Goal: Information Seeking & Learning: Learn about a topic

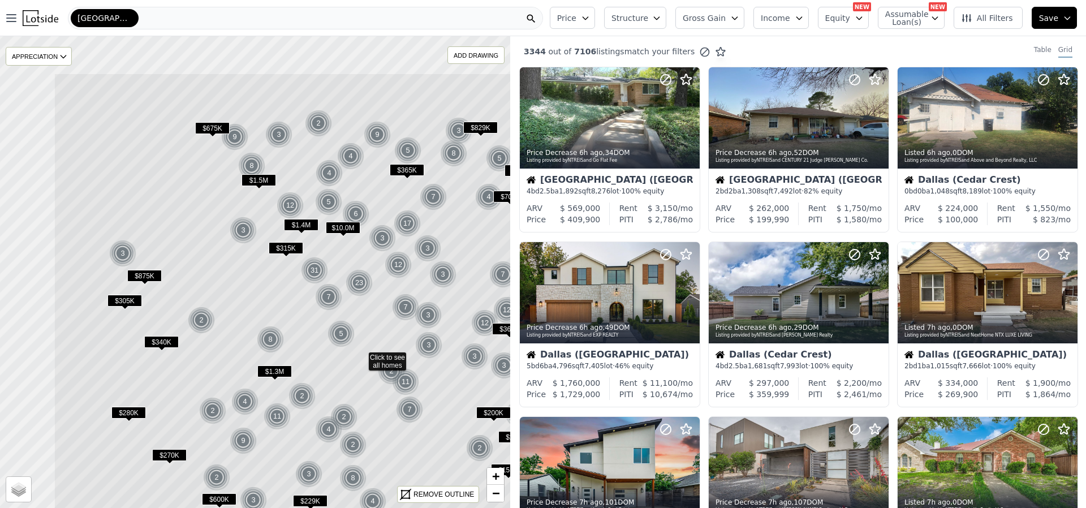
drag, startPoint x: 188, startPoint y: 196, endPoint x: 309, endPoint y: 274, distance: 144.5
click at [303, 258] on div "$315K" at bounding box center [286, 250] width 35 height 16
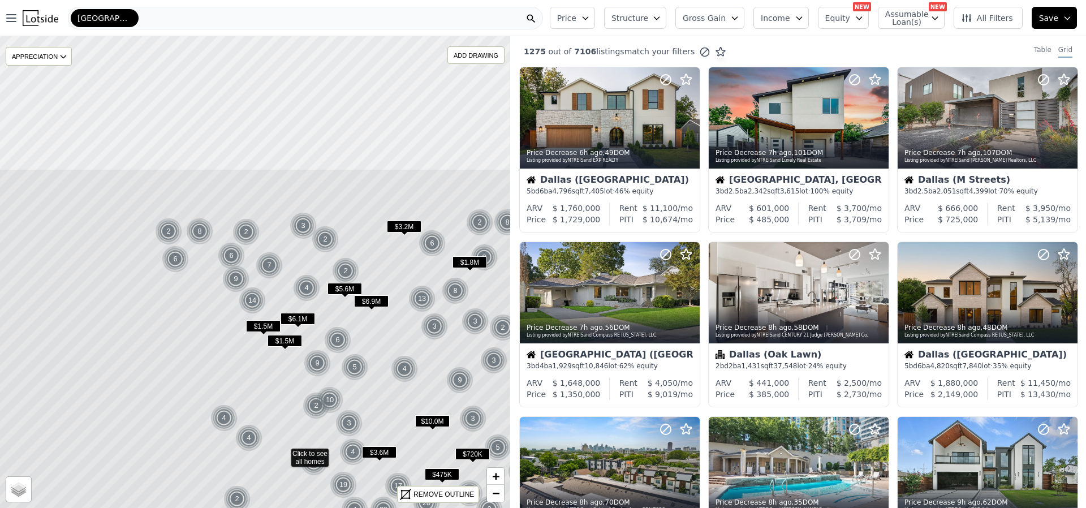
drag, startPoint x: 247, startPoint y: 204, endPoint x: 264, endPoint y: 394, distance: 191.3
click at [264, 394] on icon at bounding box center [283, 453] width 614 height 568
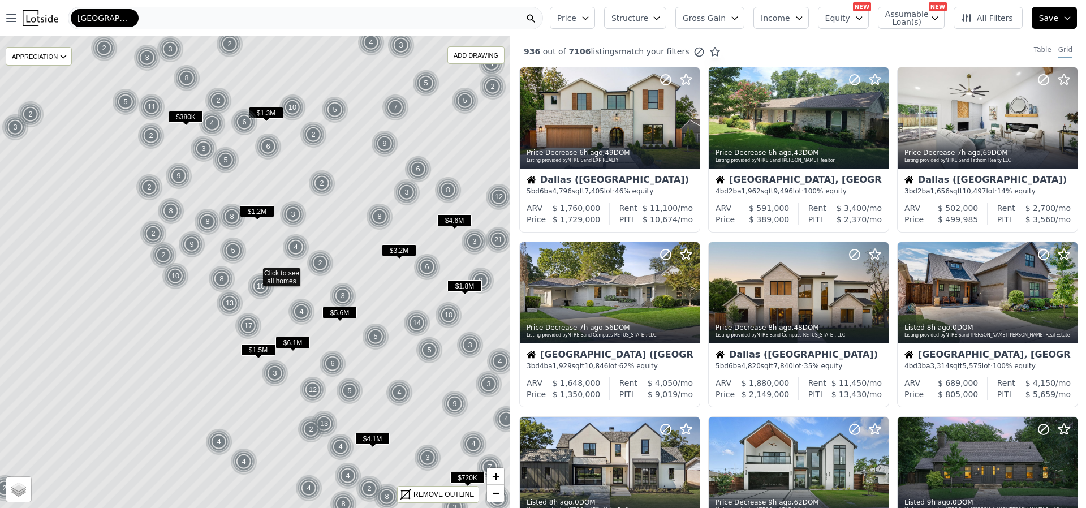
click at [593, 17] on button "Price" at bounding box center [572, 18] width 45 height 22
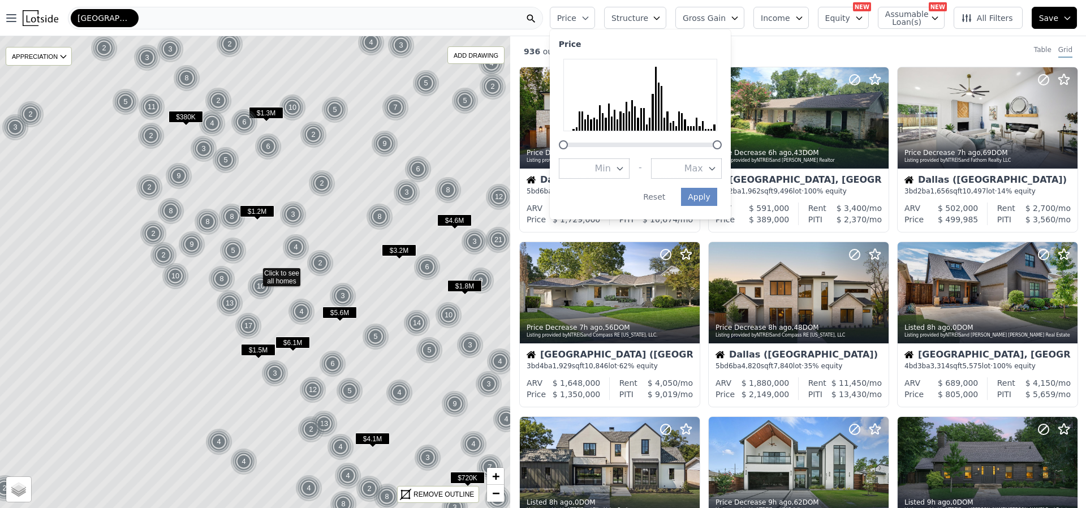
click at [717, 171] on icon "button" at bounding box center [712, 168] width 9 height 9
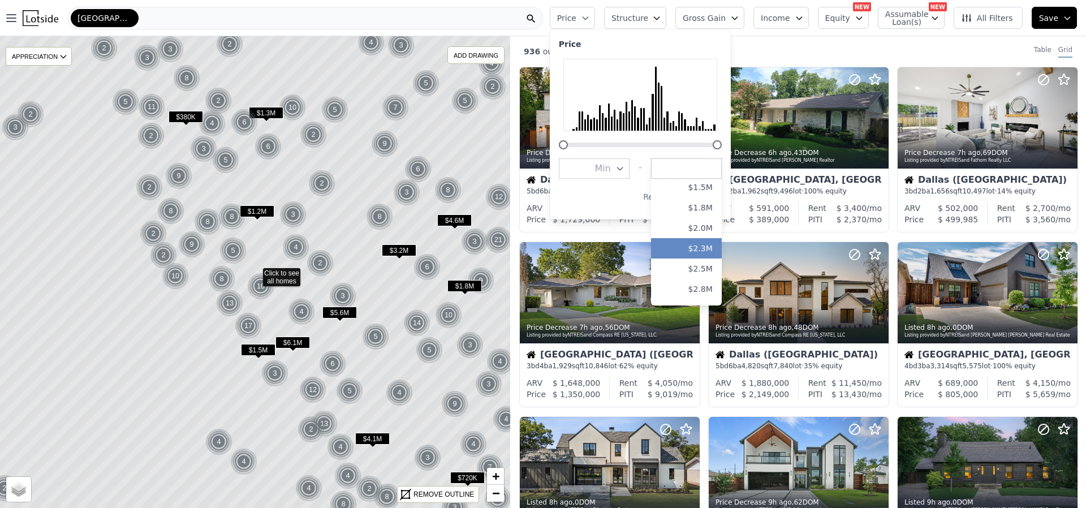
scroll to position [226, 0]
click at [708, 245] on button "$2.0M" at bounding box center [686, 248] width 71 height 20
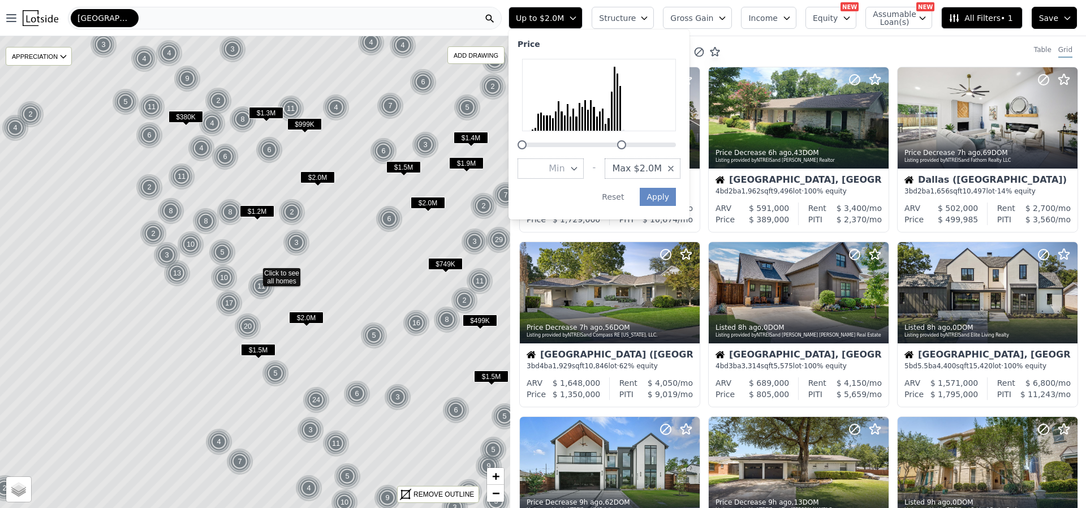
click at [635, 17] on span "Structure" at bounding box center [617, 17] width 36 height 11
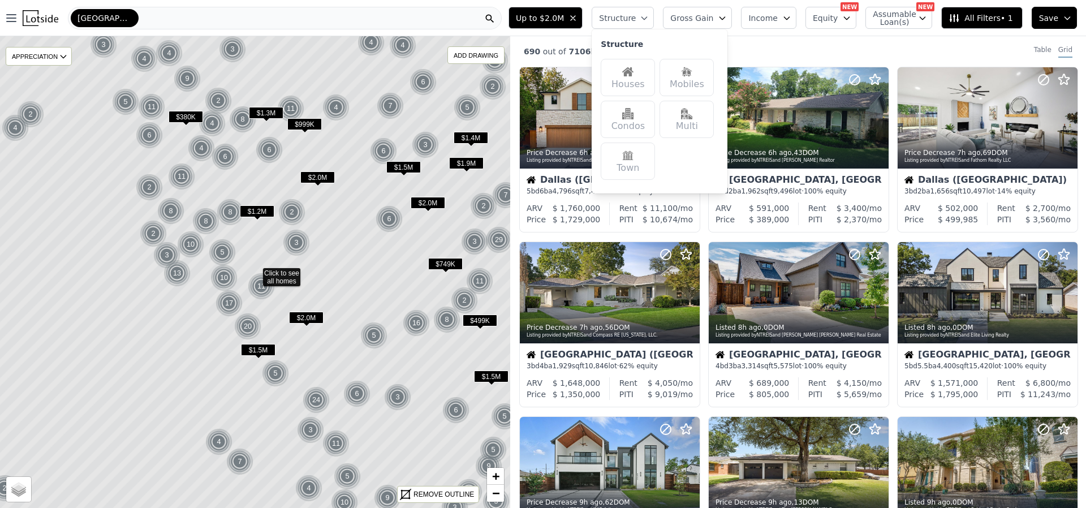
click at [642, 77] on div "Houses" at bounding box center [628, 77] width 54 height 37
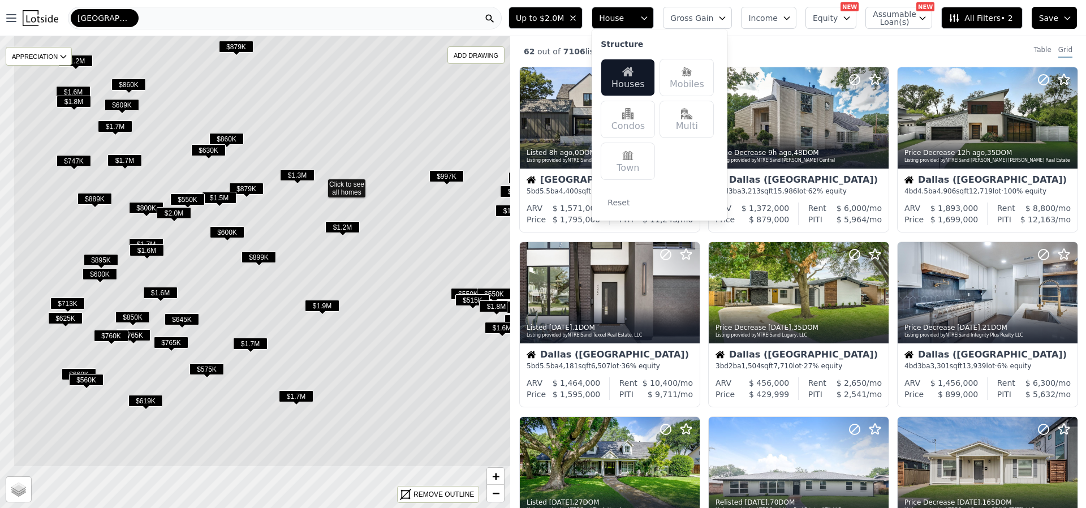
drag, startPoint x: 329, startPoint y: 213, endPoint x: 391, endPoint y: 138, distance: 98.0
click at [391, 138] on icon at bounding box center [320, 183] width 614 height 568
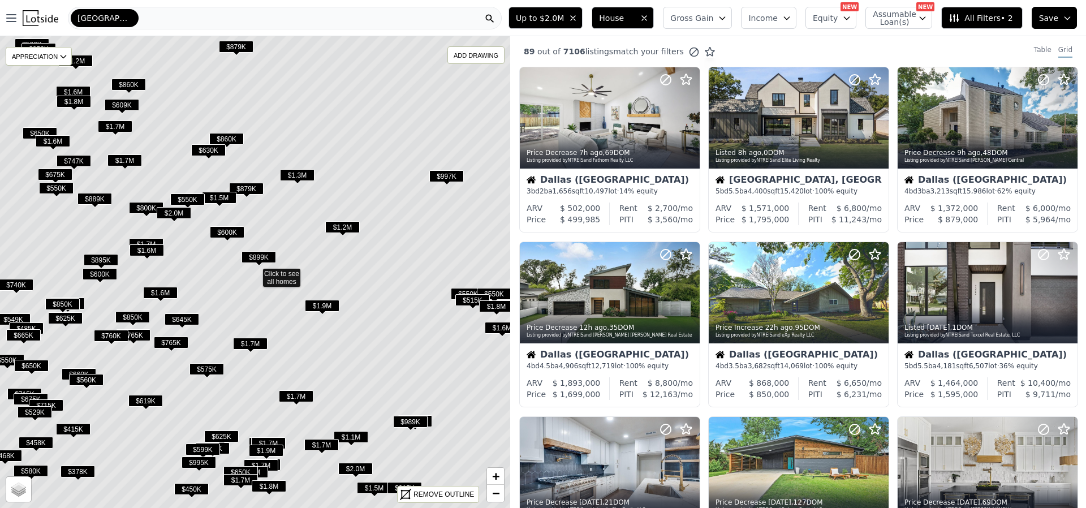
click at [975, 16] on span "All Filters • 2" at bounding box center [981, 17] width 64 height 11
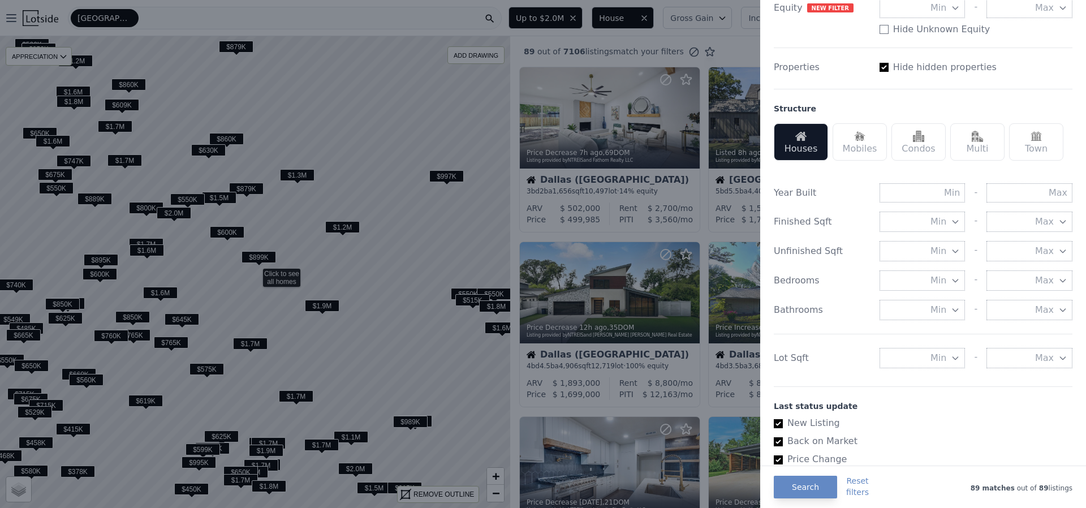
scroll to position [283, 0]
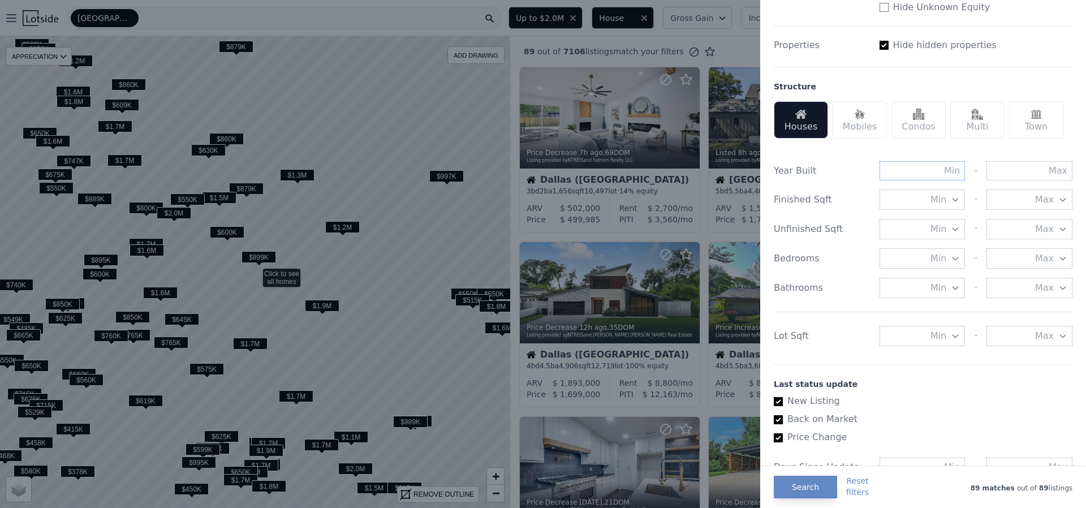
click at [946, 174] on input "text" at bounding box center [923, 170] width 86 height 19
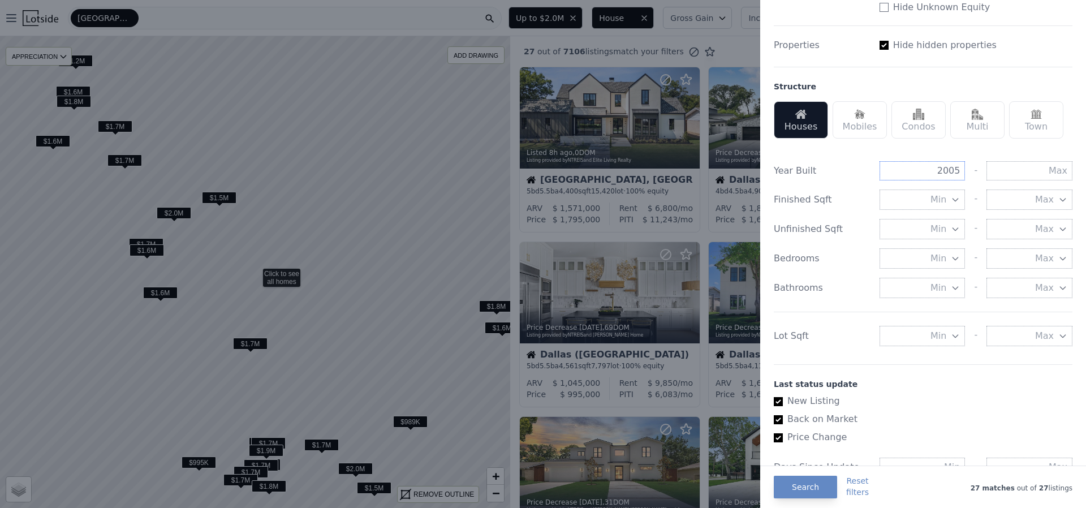
type input "2005"
click at [933, 202] on span "Min" at bounding box center [938, 200] width 16 height 14
click at [932, 271] on button "4000 sqft" at bounding box center [923, 270] width 86 height 20
click at [859, 244] on div "Year Built 2005 - Finished Sqft Min 4000 sqft - Max Unfinished Sqft Min - Max B…" at bounding box center [923, 252] width 299 height 208
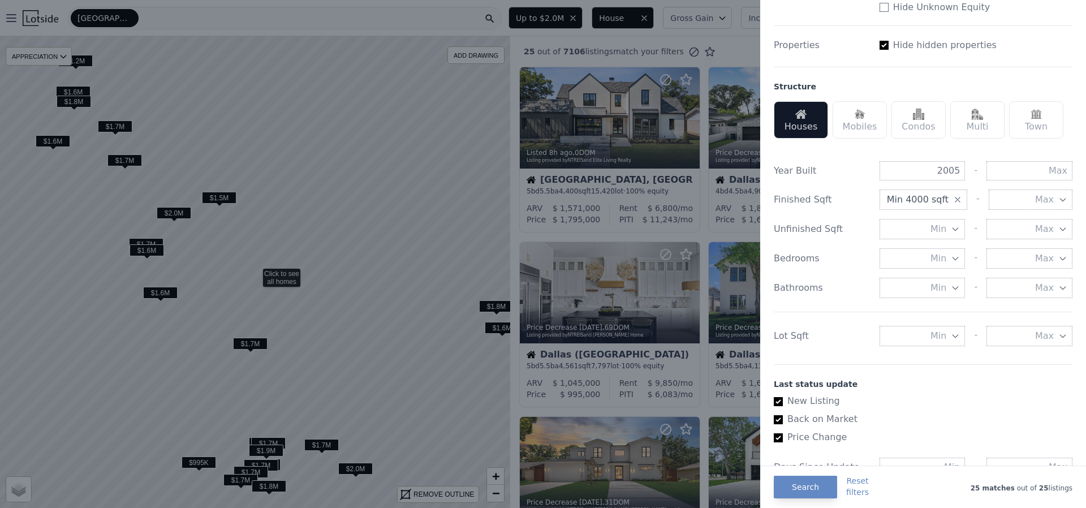
click at [924, 257] on button "Min" at bounding box center [923, 258] width 86 height 20
click at [936, 317] on button "5 beds" at bounding box center [923, 324] width 86 height 20
click at [933, 286] on span "Min" at bounding box center [938, 288] width 16 height 14
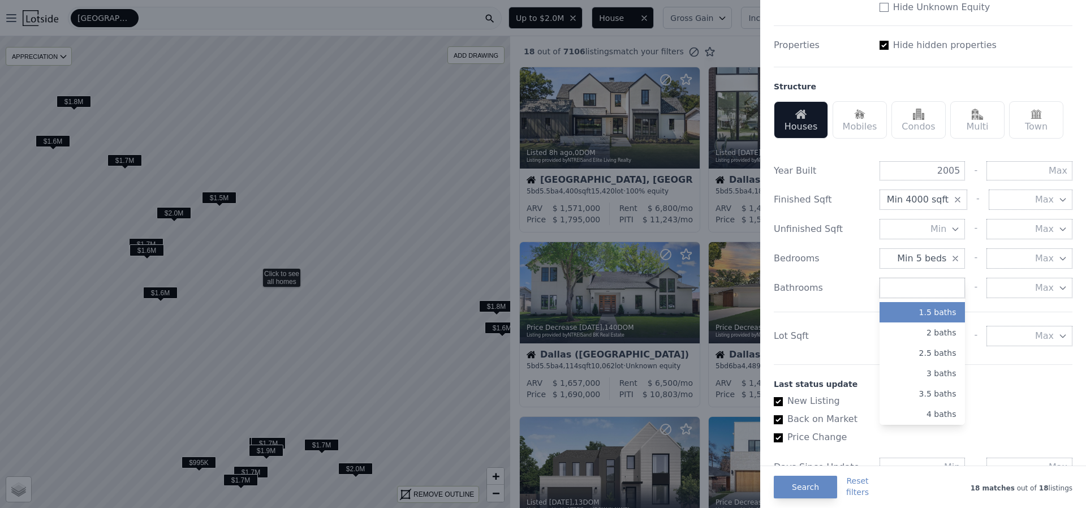
scroll to position [57, 0]
click at [932, 393] on button "4 baths" at bounding box center [923, 394] width 86 height 20
click at [888, 357] on div "List Price Price Min - Max $2.0M Gross Gain Min - Max Income Min - Max Loan New…" at bounding box center [923, 212] width 308 height 921
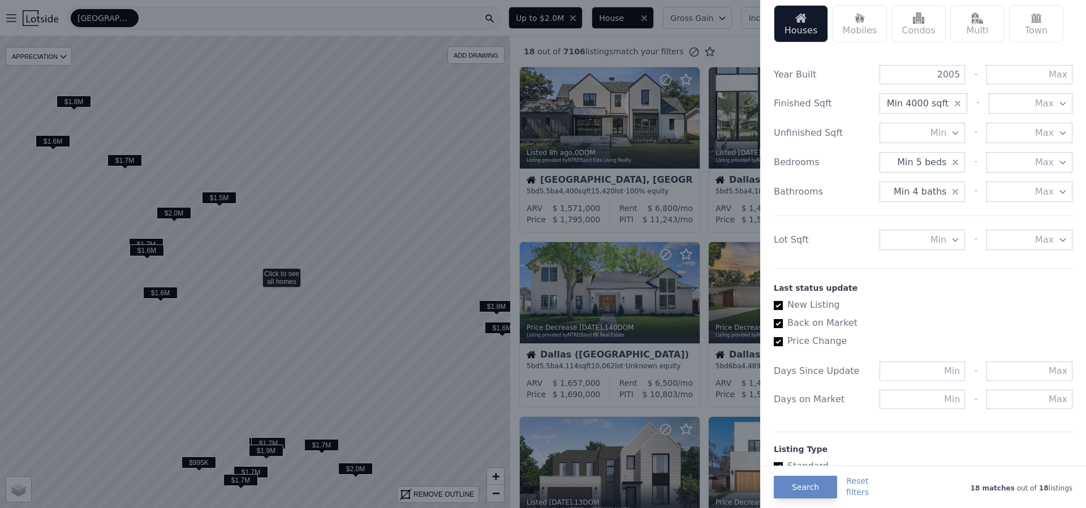
scroll to position [396, 0]
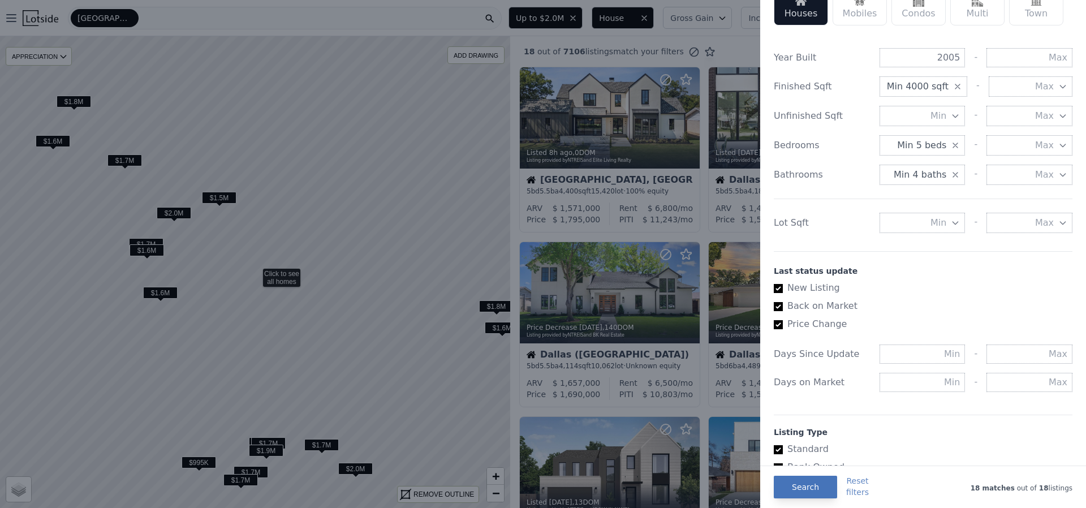
click at [812, 485] on button "Search" at bounding box center [805, 487] width 63 height 23
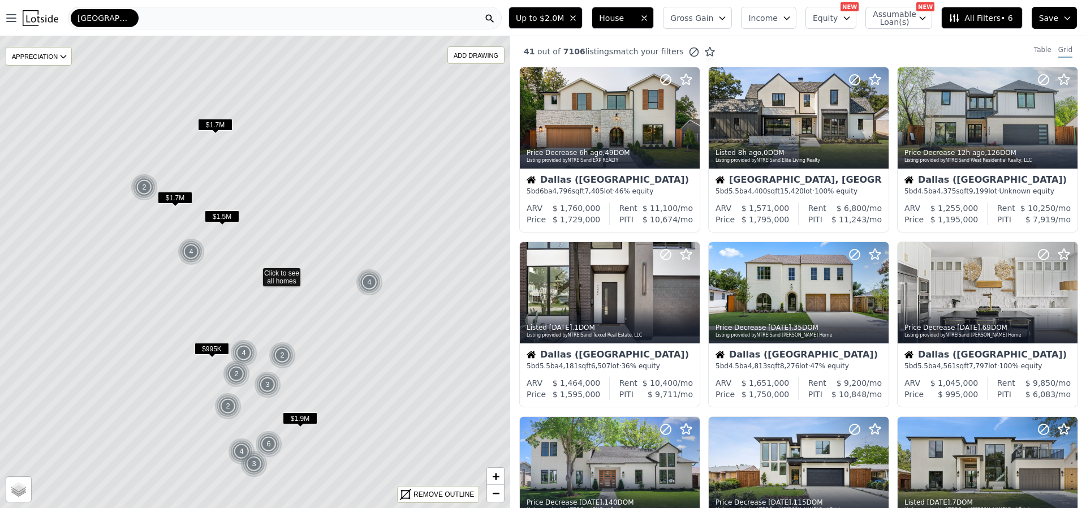
click at [215, 123] on span "$1.7M" at bounding box center [215, 125] width 35 height 12
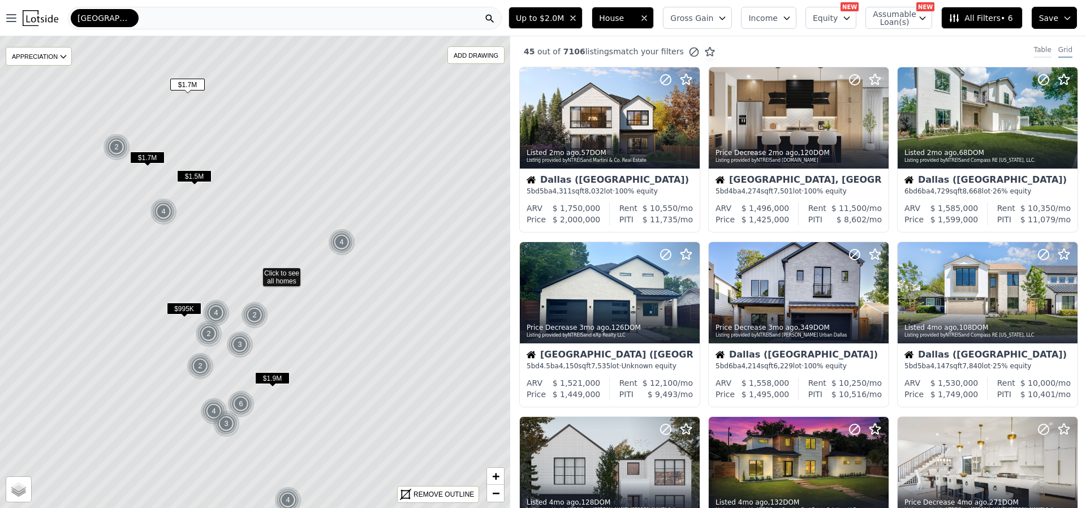
click at [1034, 48] on div "Table" at bounding box center [1043, 51] width 18 height 12
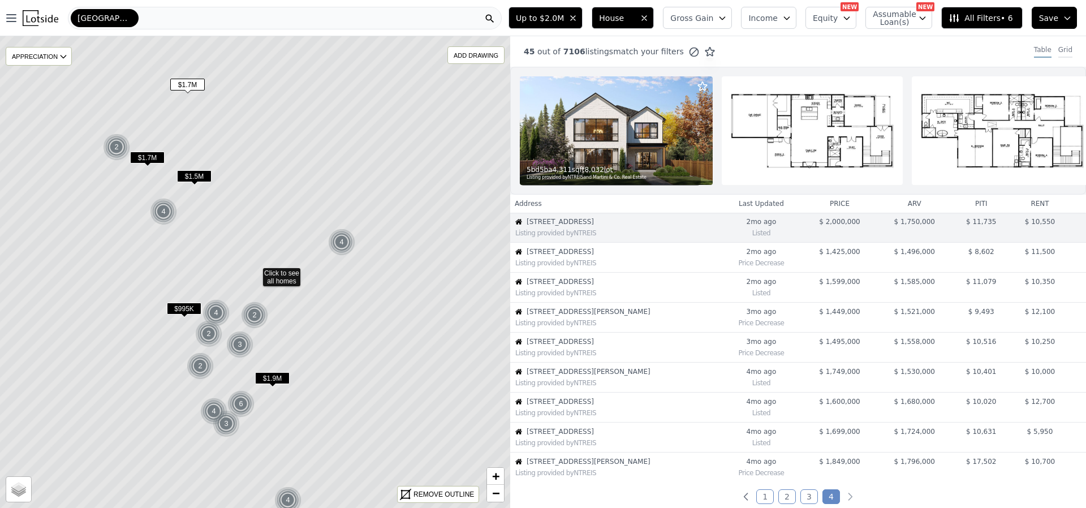
click at [1058, 51] on div "Grid" at bounding box center [1065, 51] width 14 height 12
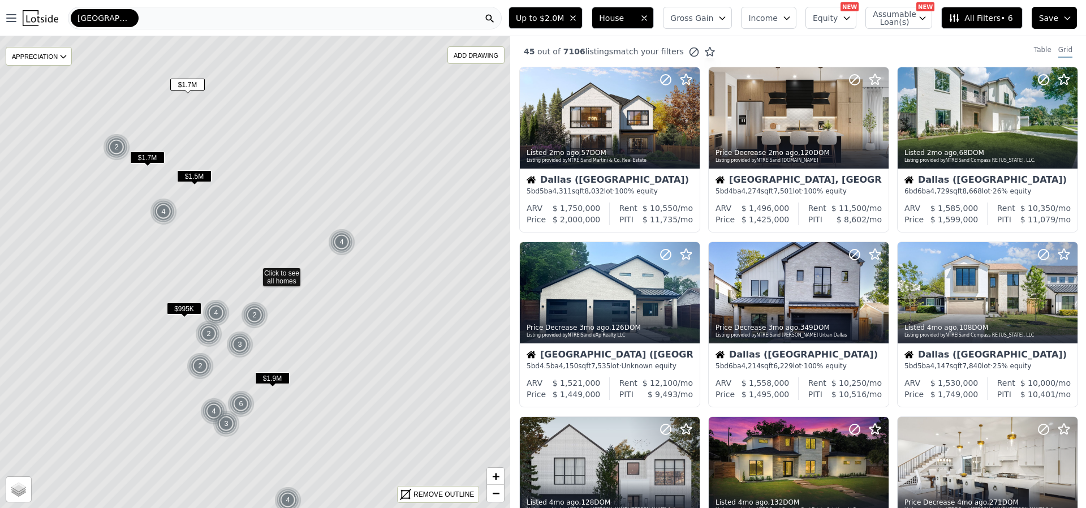
click at [1001, 18] on span "All Filters • 6" at bounding box center [981, 17] width 64 height 11
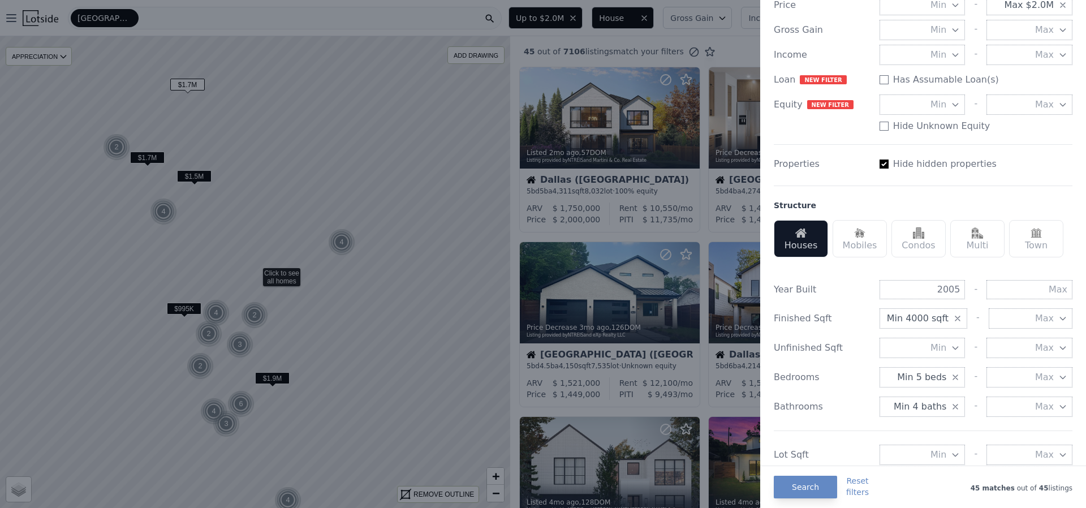
scroll to position [170, 0]
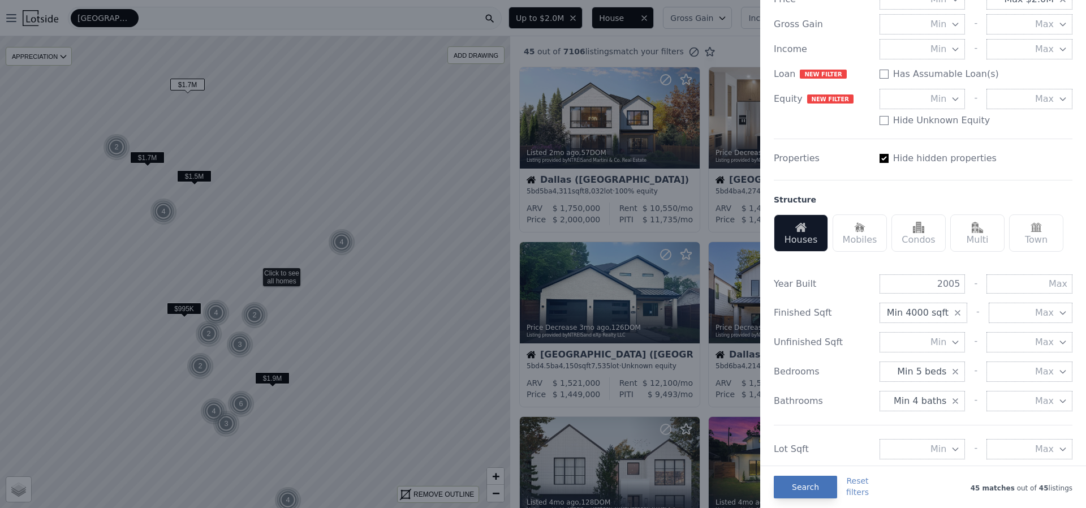
click at [794, 487] on button "Search" at bounding box center [805, 487] width 63 height 23
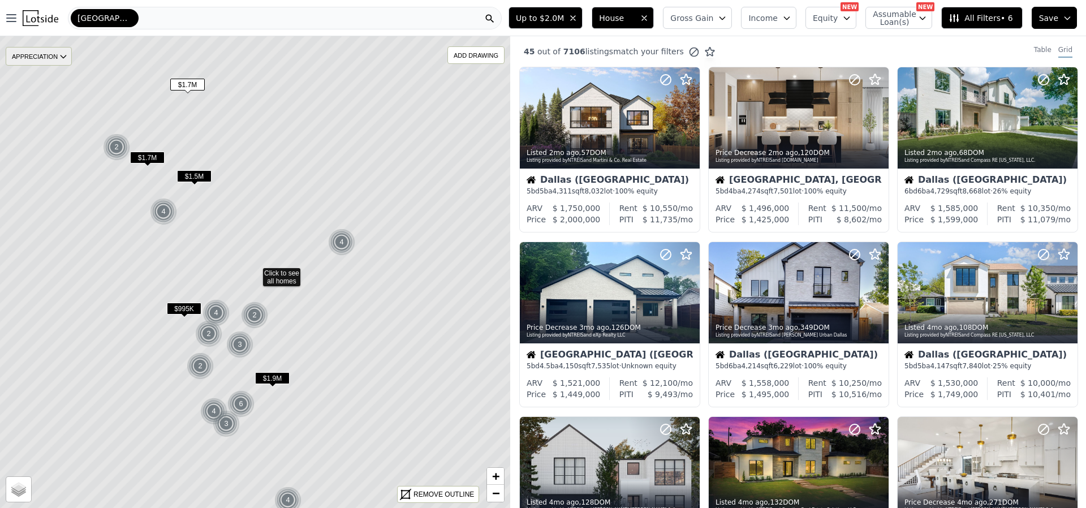
click at [66, 56] on icon at bounding box center [63, 56] width 9 height 9
click at [321, 152] on icon at bounding box center [255, 272] width 614 height 568
click at [114, 144] on div "2" at bounding box center [116, 146] width 27 height 27
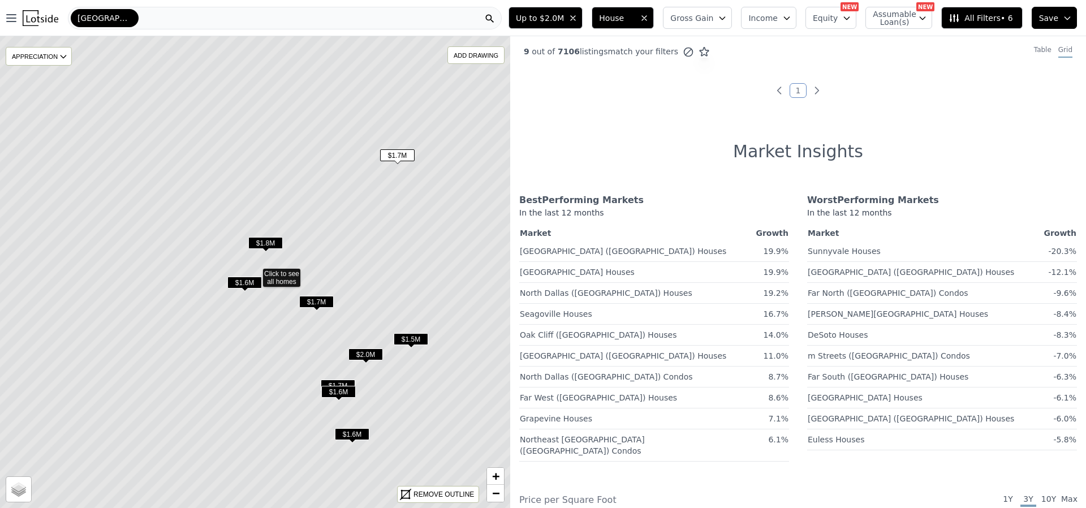
click at [374, 249] on icon at bounding box center [255, 272] width 614 height 568
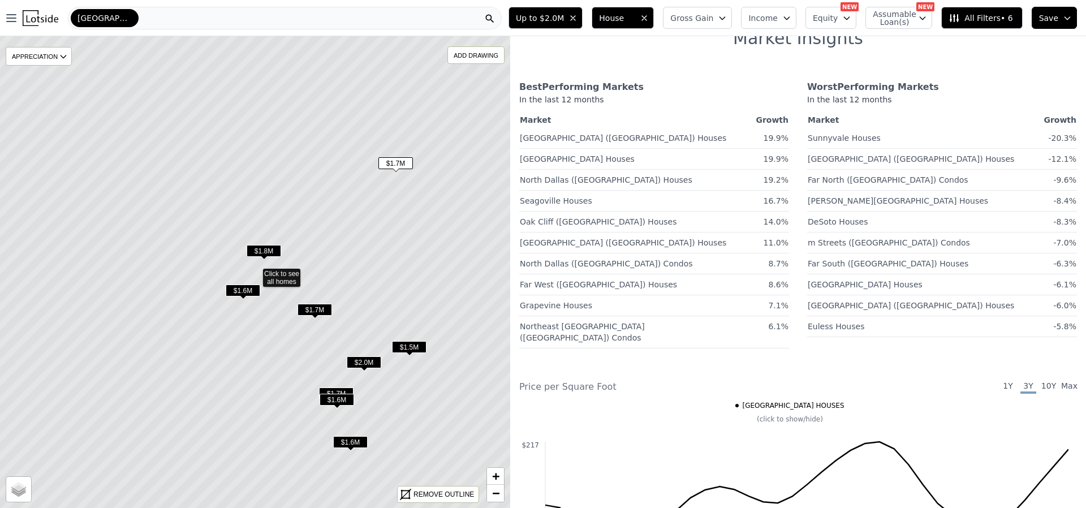
scroll to position [283, 0]
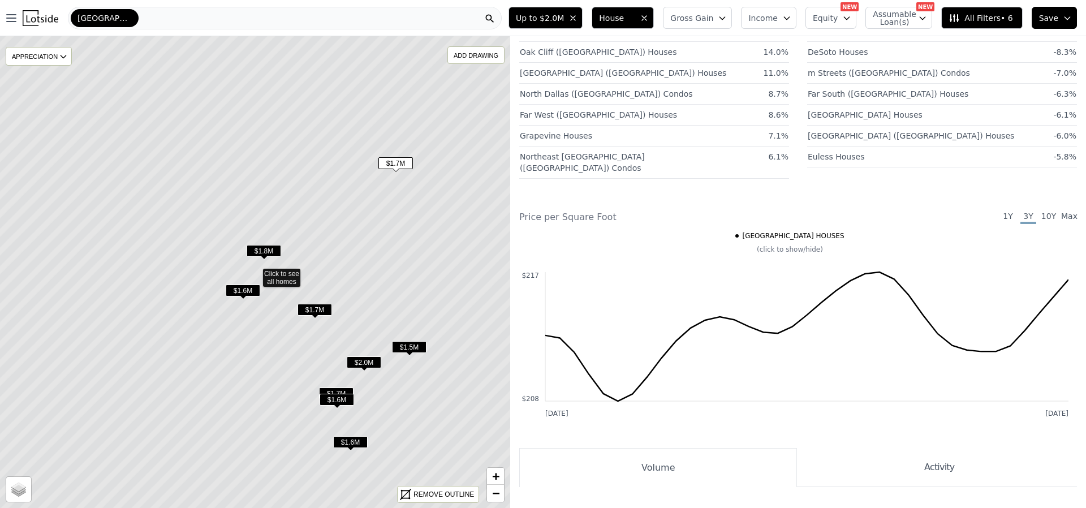
click at [378, 253] on icon at bounding box center [255, 272] width 614 height 568
click at [274, 248] on span "$1.8M" at bounding box center [264, 251] width 35 height 12
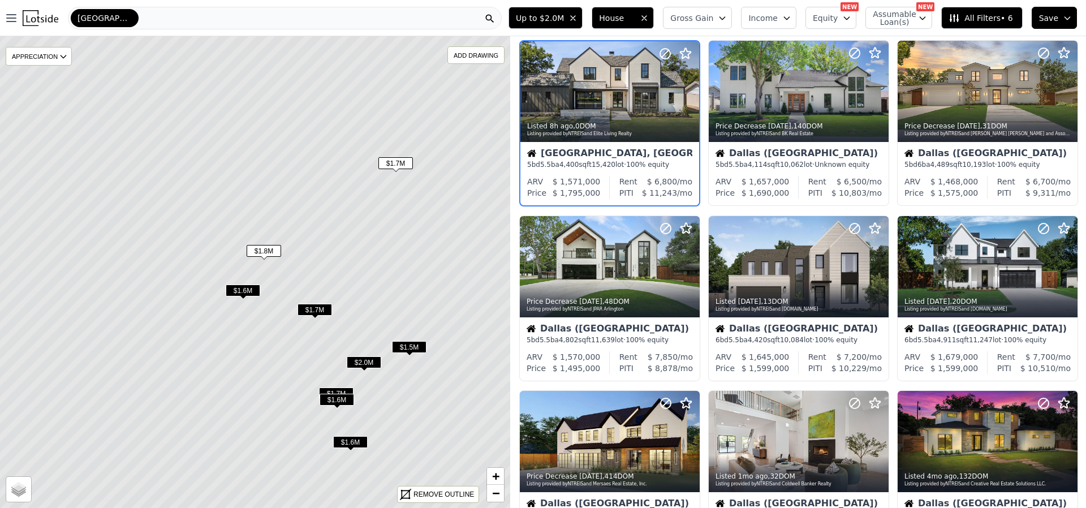
scroll to position [0, 0]
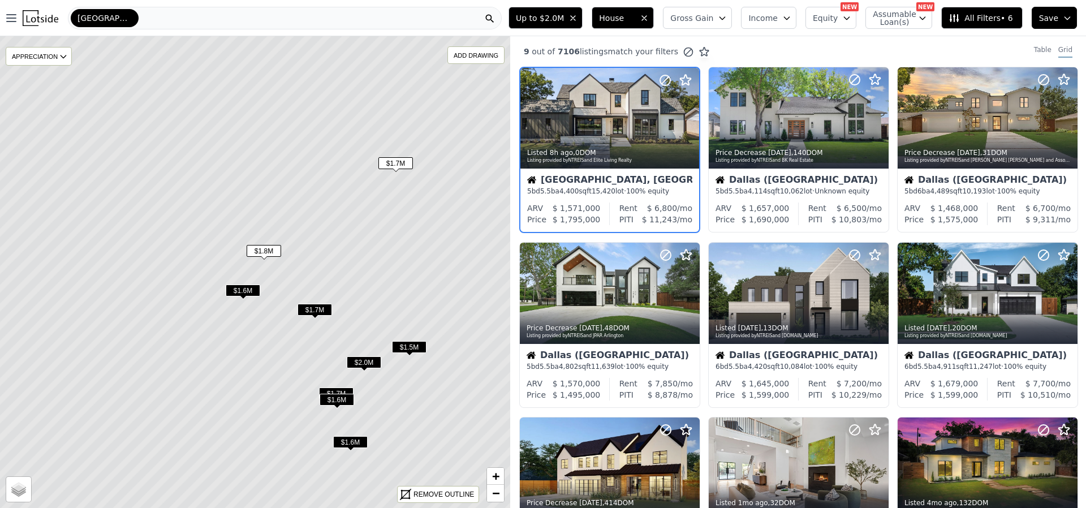
click at [237, 287] on span "$1.6M" at bounding box center [243, 290] width 35 height 12
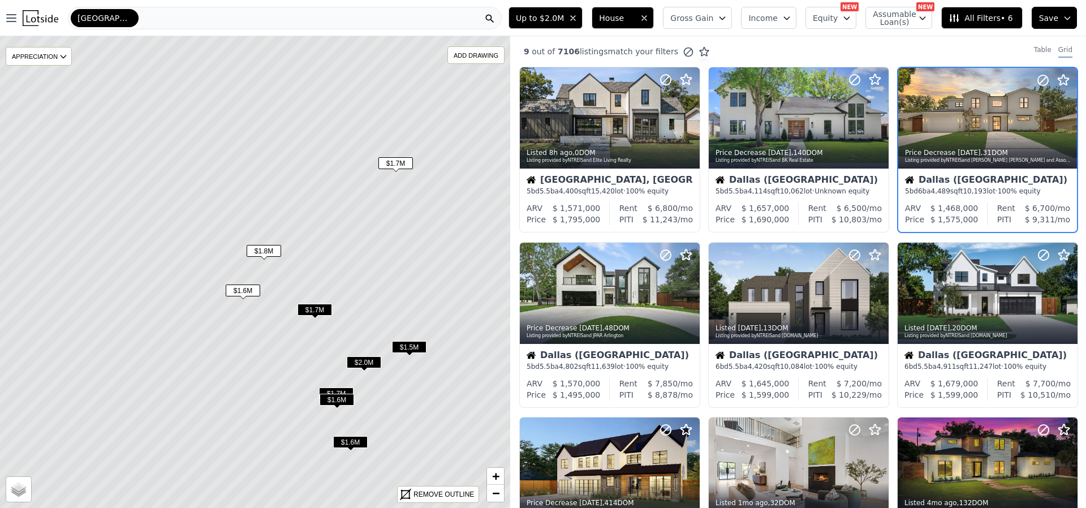
click at [319, 310] on span "$1.7M" at bounding box center [315, 310] width 35 height 12
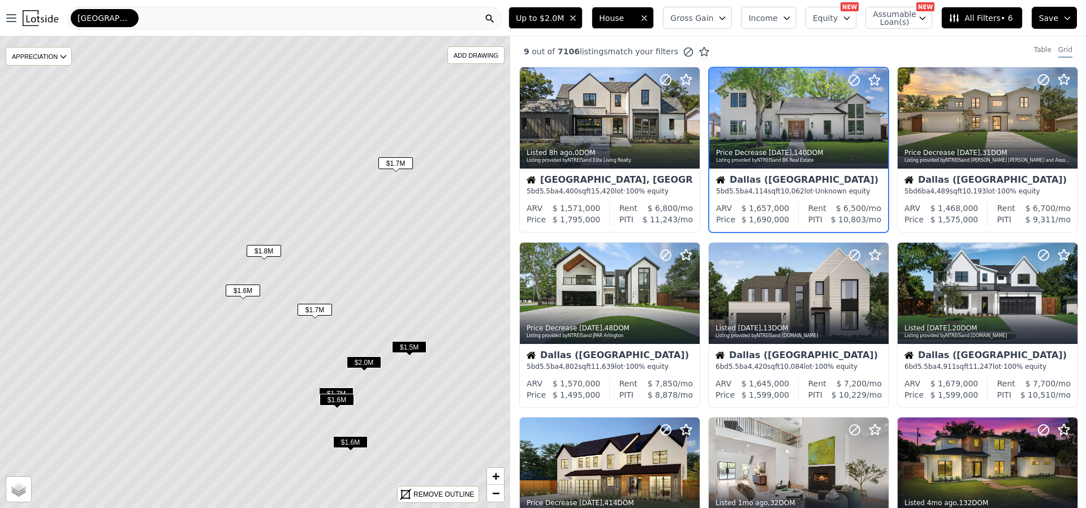
click at [416, 346] on span "$1.5M" at bounding box center [409, 347] width 35 height 12
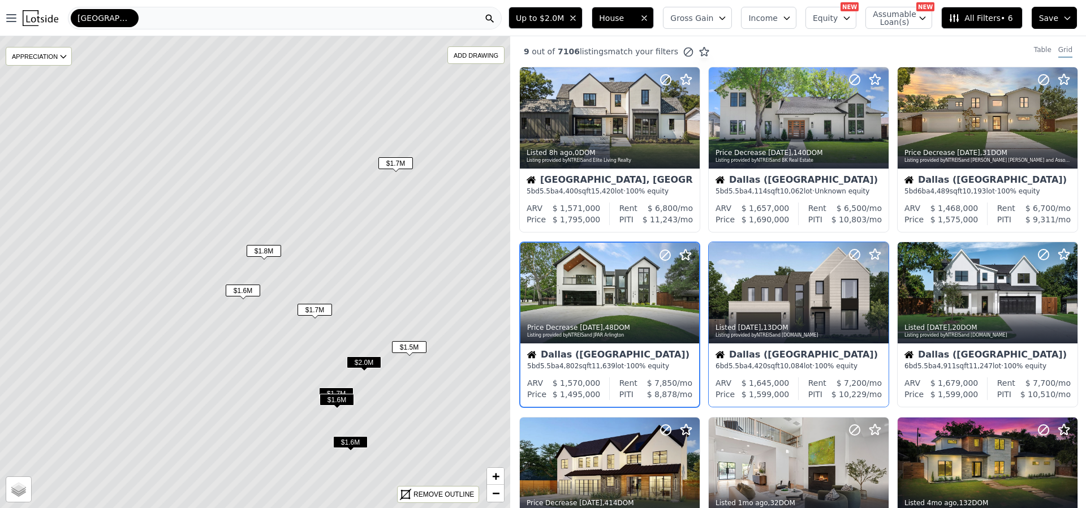
click at [1069, 19] on icon "button" at bounding box center [1067, 18] width 9 height 9
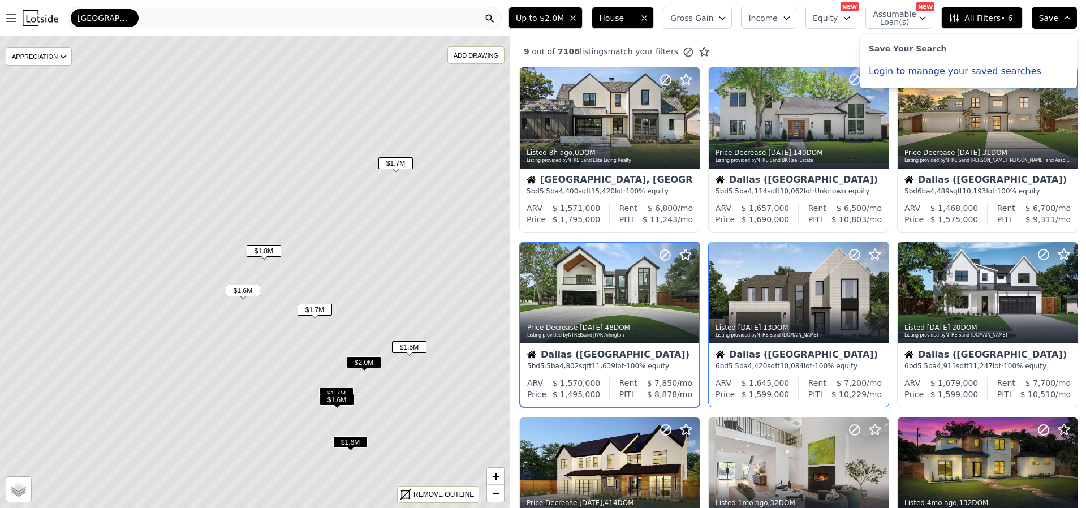
click at [784, 54] on div "9 out of 7106 listings match your filters Table Grid" at bounding box center [798, 51] width 576 height 31
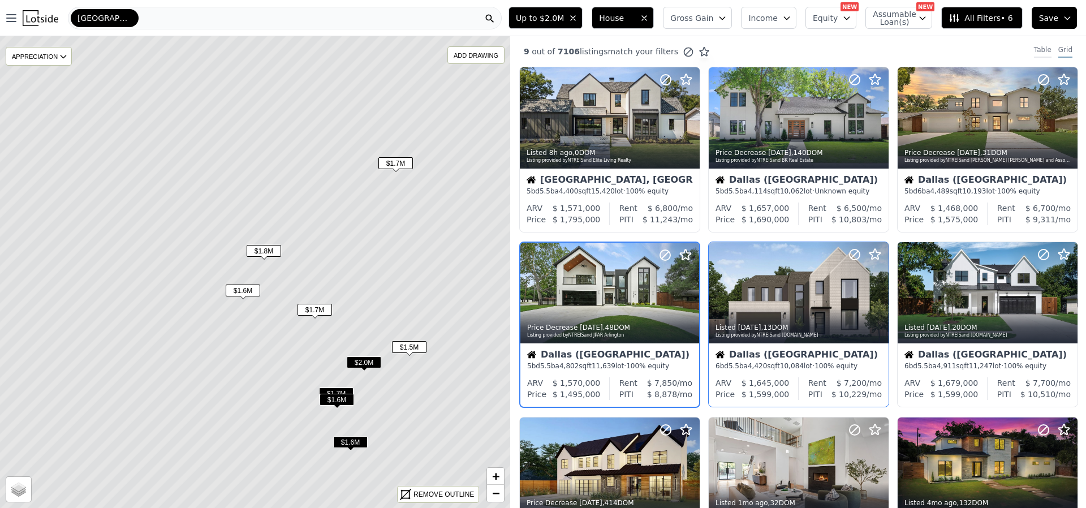
click at [1034, 48] on div "Table" at bounding box center [1043, 51] width 18 height 12
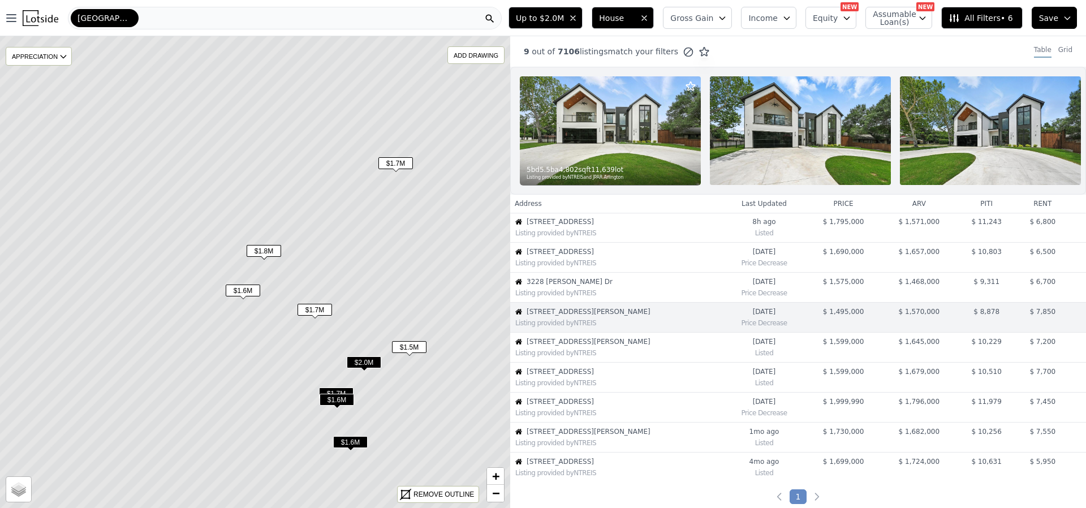
click at [584, 238] on div "Listing provided by NTREIS" at bounding box center [618, 233] width 207 height 9
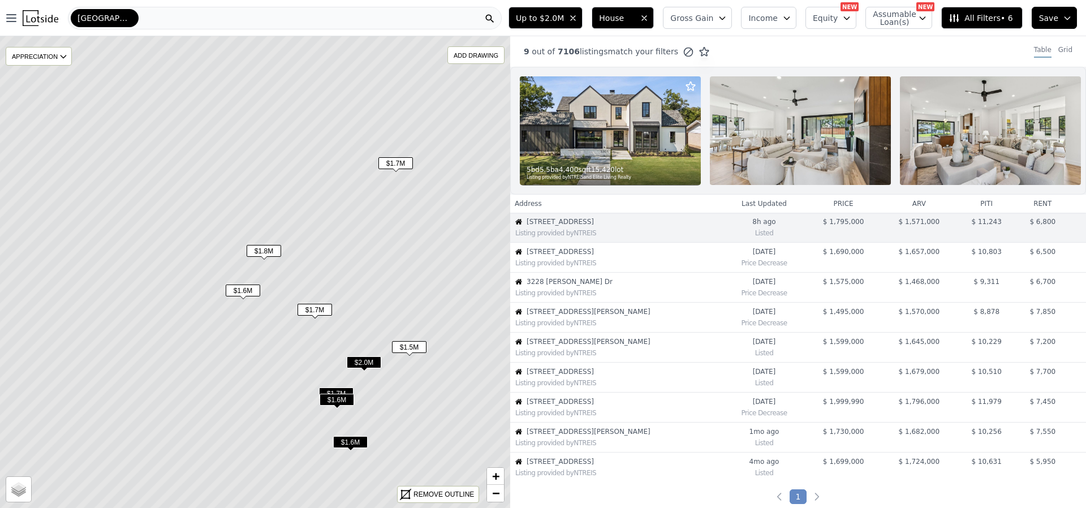
click at [589, 256] on span "[STREET_ADDRESS]" at bounding box center [625, 251] width 196 height 9
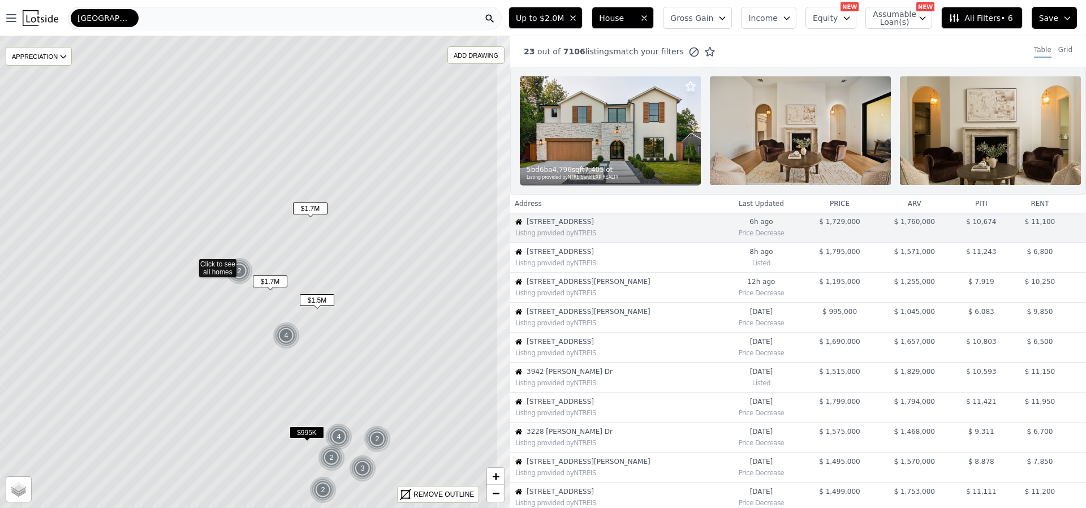
drag, startPoint x: 418, startPoint y: 272, endPoint x: 348, endPoint y: 261, distance: 70.5
click at [348, 261] on icon at bounding box center [191, 263] width 614 height 568
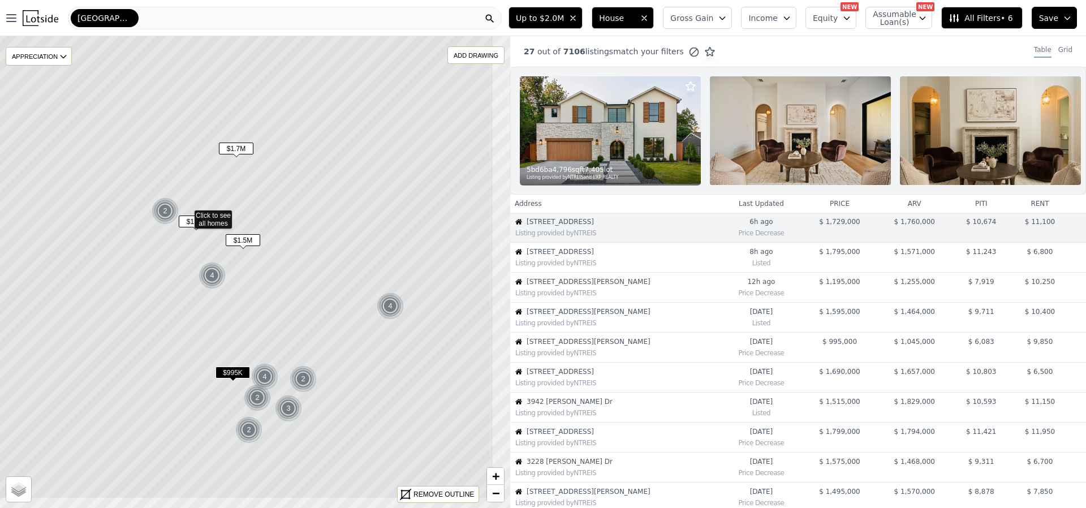
drag, startPoint x: 382, startPoint y: 272, endPoint x: 284, endPoint y: 201, distance: 120.7
click at [284, 201] on icon at bounding box center [187, 214] width 614 height 568
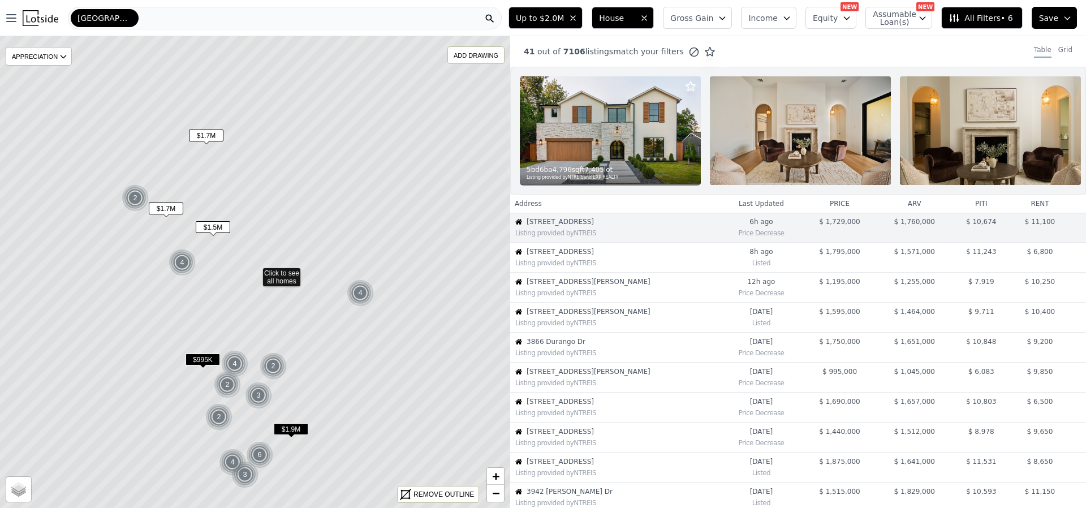
click at [881, 212] on th "arv" at bounding box center [914, 204] width 75 height 18
click at [995, 15] on span "All Filters • 6" at bounding box center [981, 17] width 64 height 11
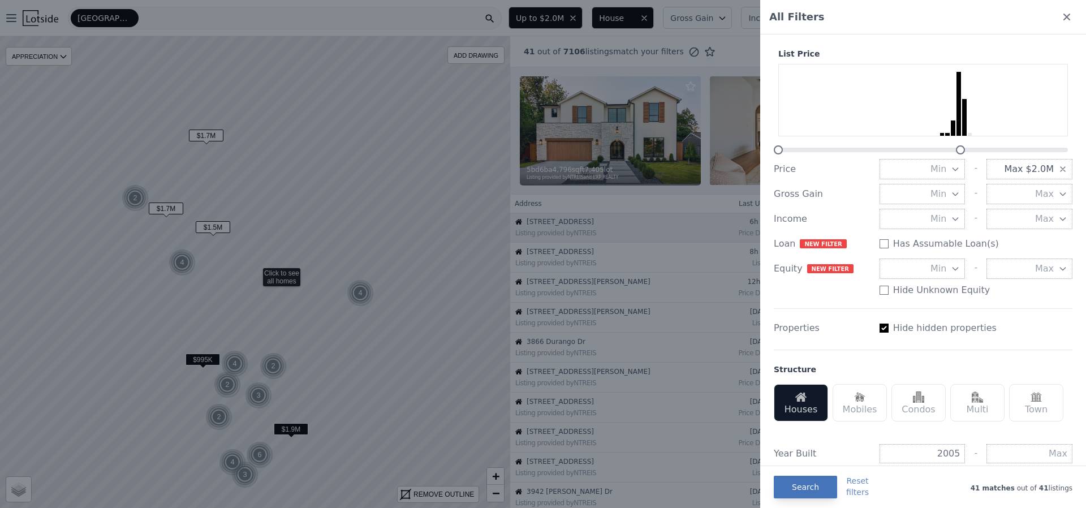
click at [790, 488] on button "Search" at bounding box center [805, 487] width 63 height 23
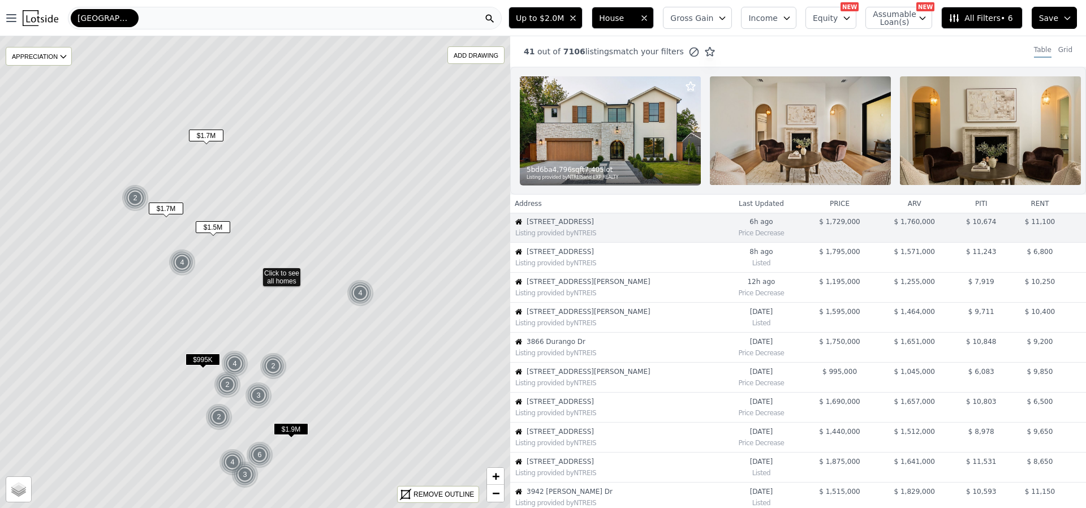
click at [752, 149] on img at bounding box center [800, 130] width 181 height 109
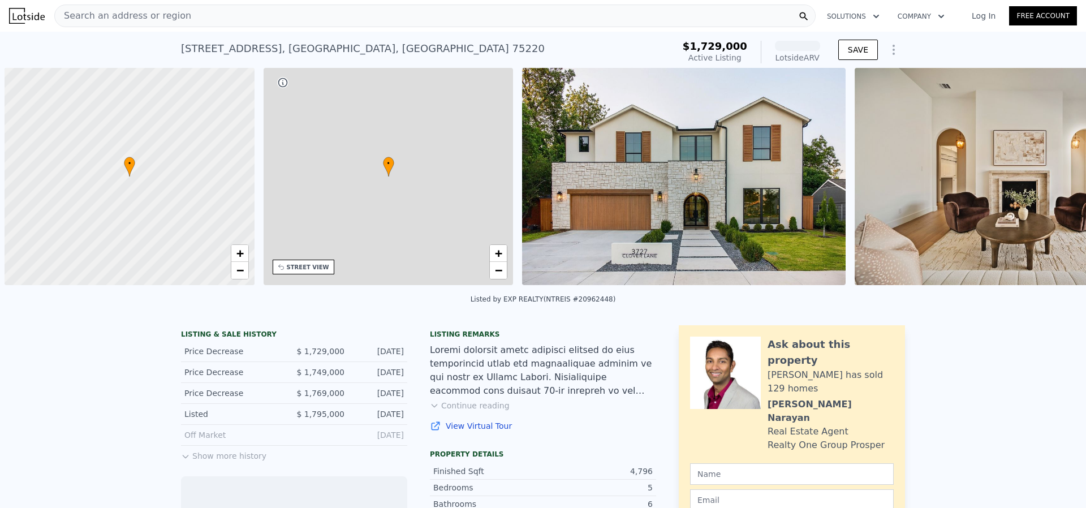
scroll to position [0, 5]
